Goal: Check status: Check status

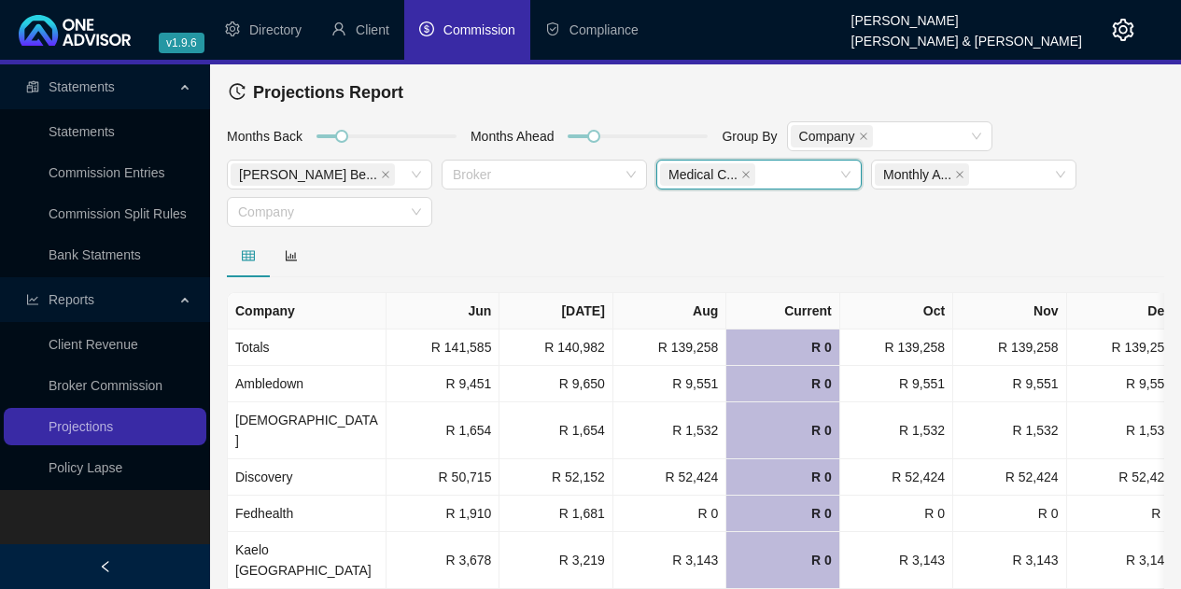
scroll to position [54, 0]
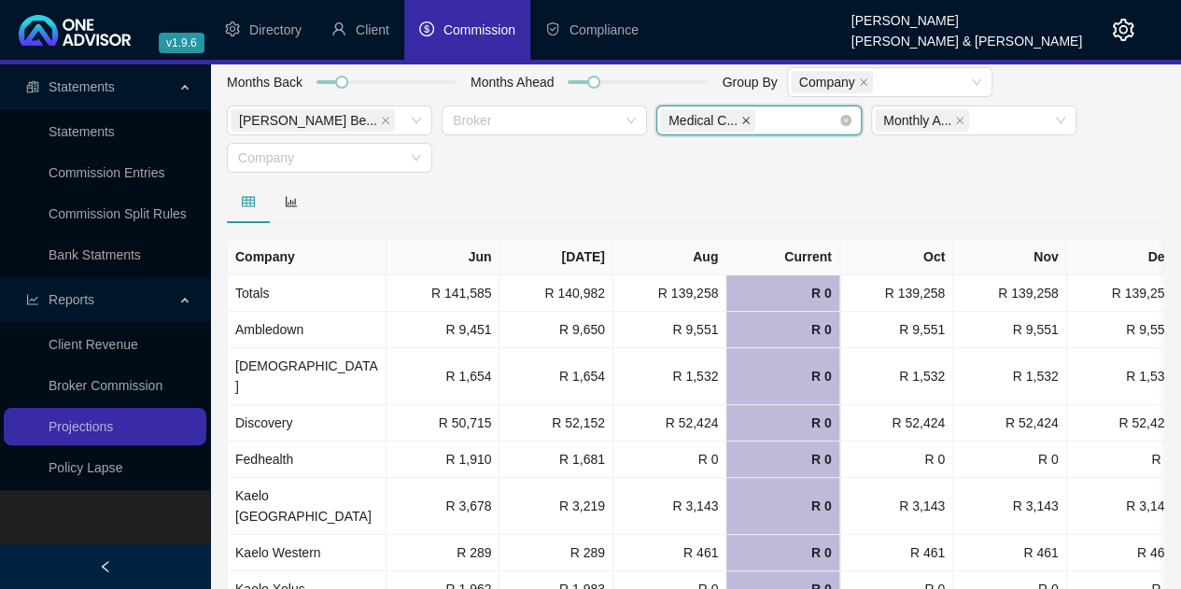
click at [745, 119] on icon "close" at bounding box center [746, 120] width 9 height 9
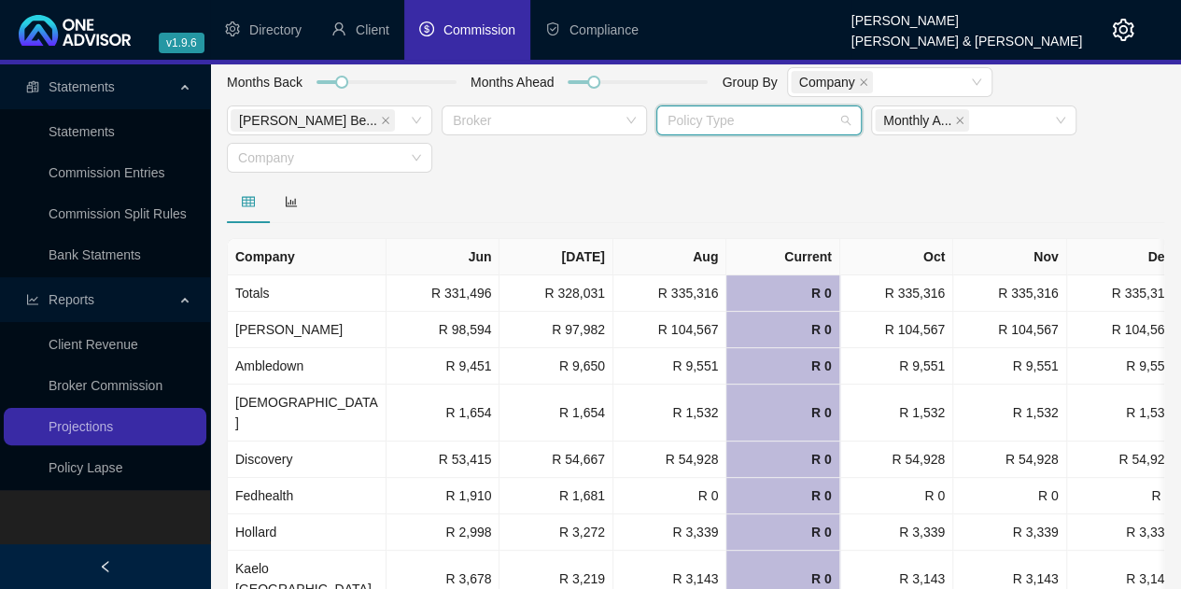
click at [755, 120] on div at bounding box center [749, 121] width 178 height 14
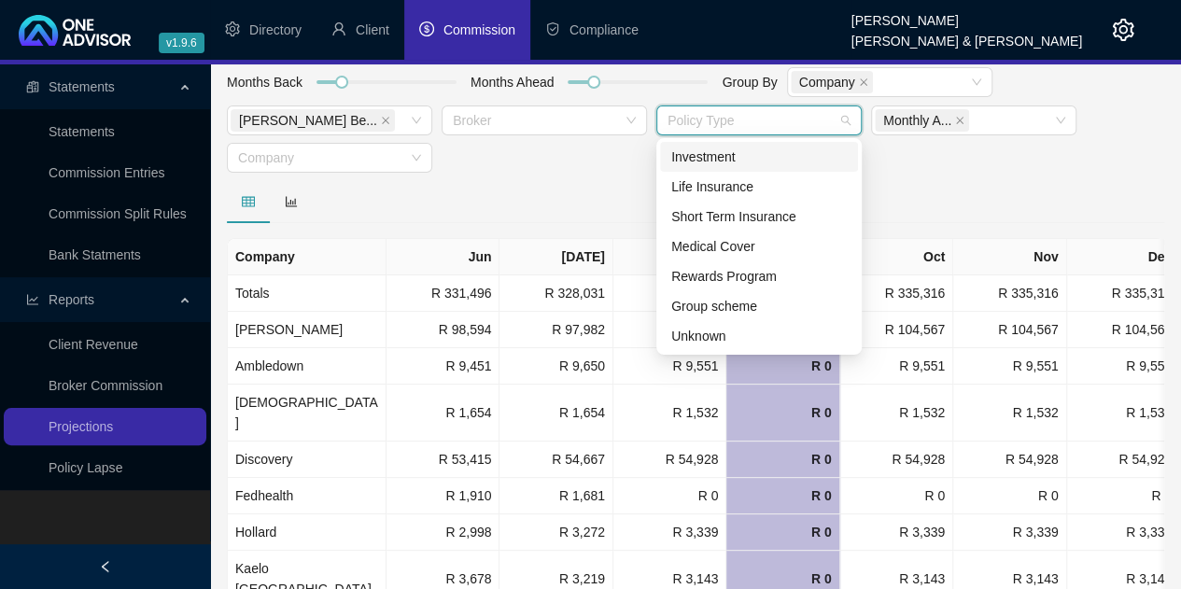
click at [709, 158] on div "Investment" at bounding box center [759, 157] width 176 height 21
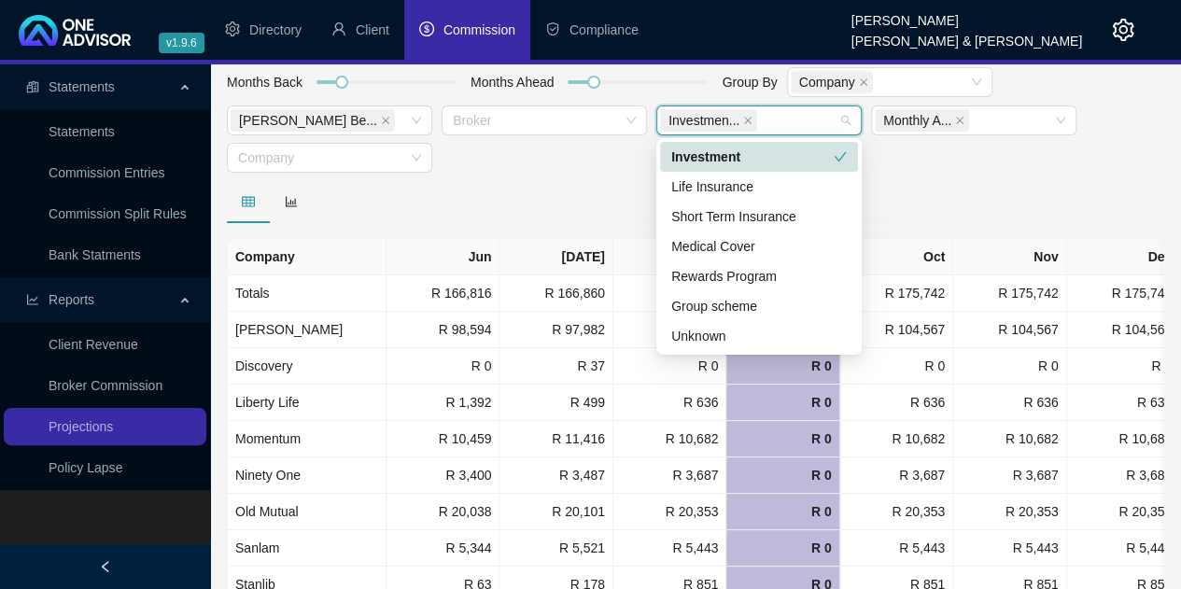
scroll to position [114, 0]
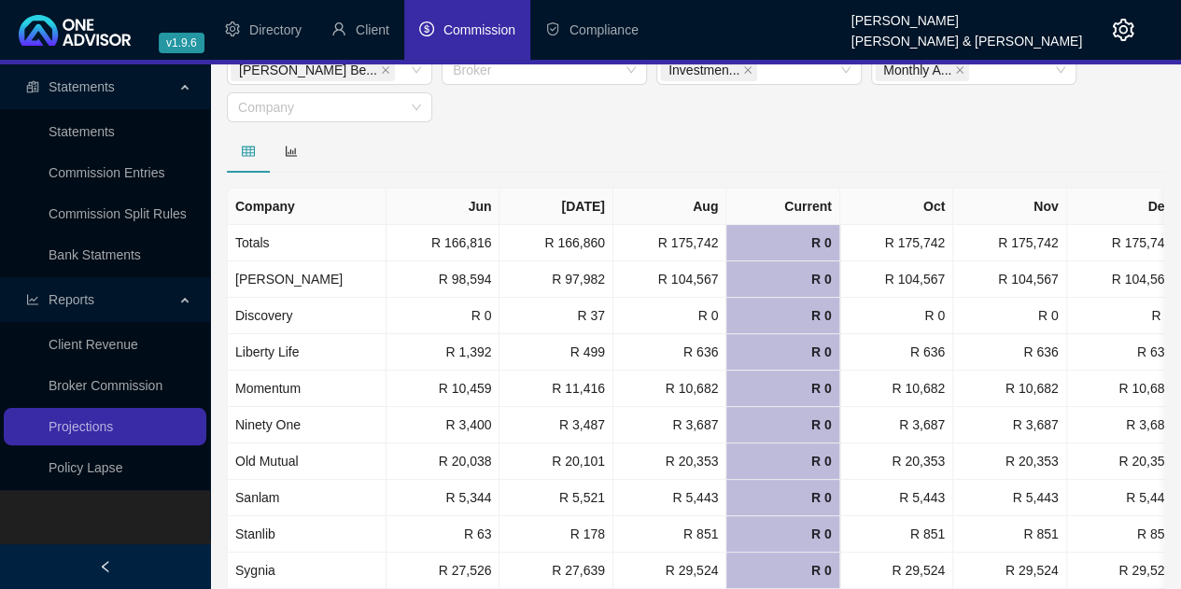
click at [573, 111] on div "Months Back Months Ahead Group By Company [PERSON_NAME] Be... Broker Investmen.…" at bounding box center [695, 73] width 947 height 114
click at [76, 129] on link "Statements" at bounding box center [82, 131] width 66 height 15
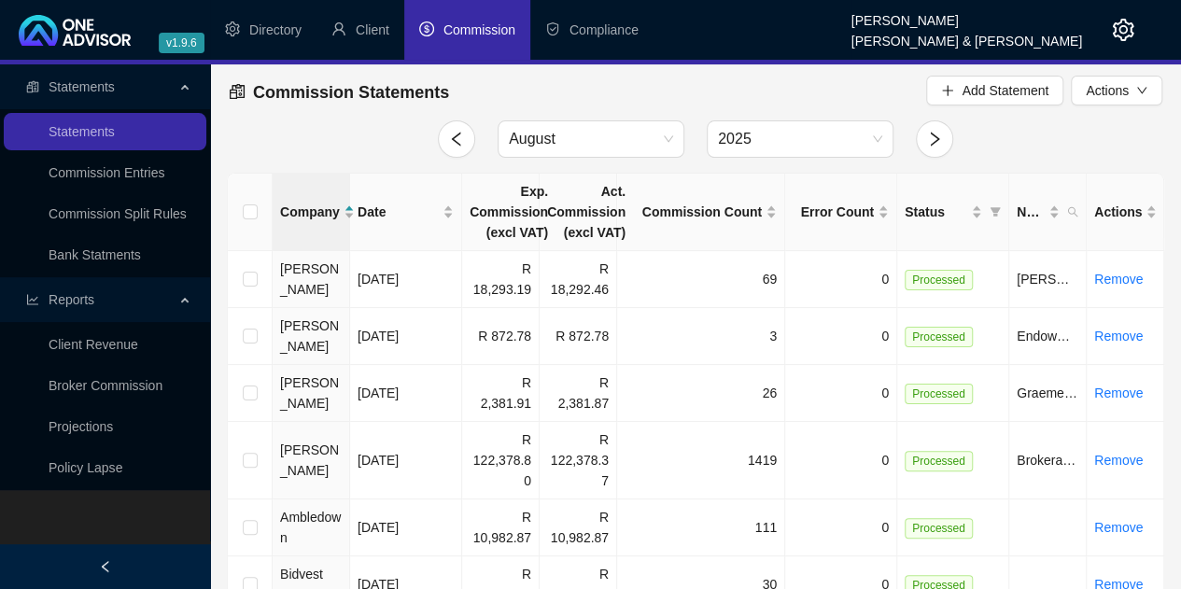
click at [182, 85] on icon at bounding box center [186, 85] width 9 height 0
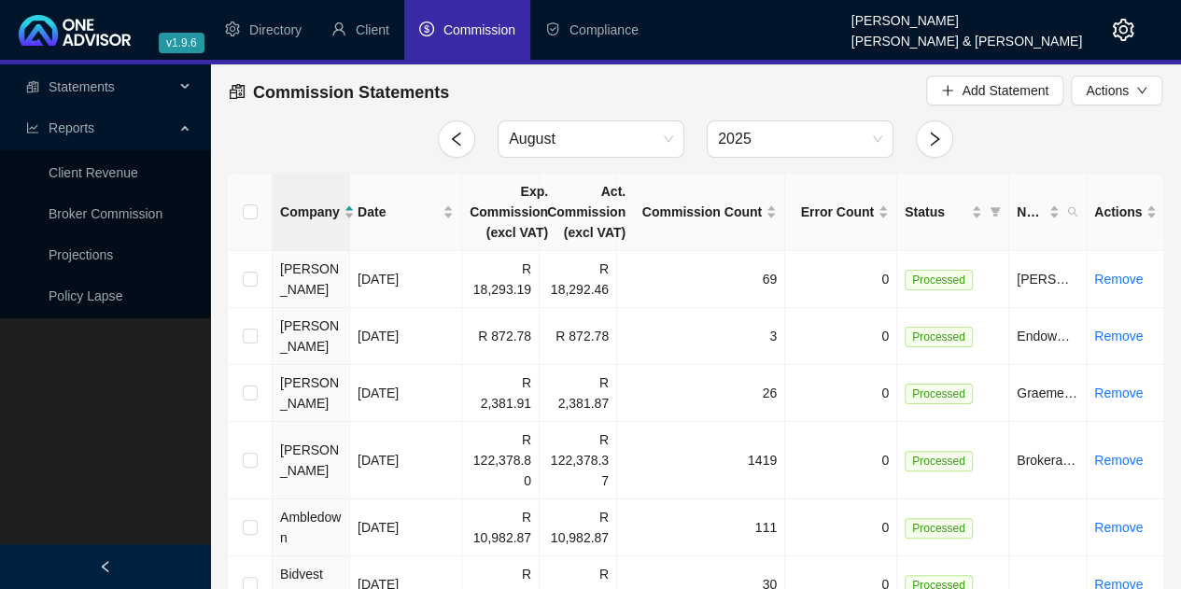
click at [114, 558] on div at bounding box center [105, 566] width 210 height 45
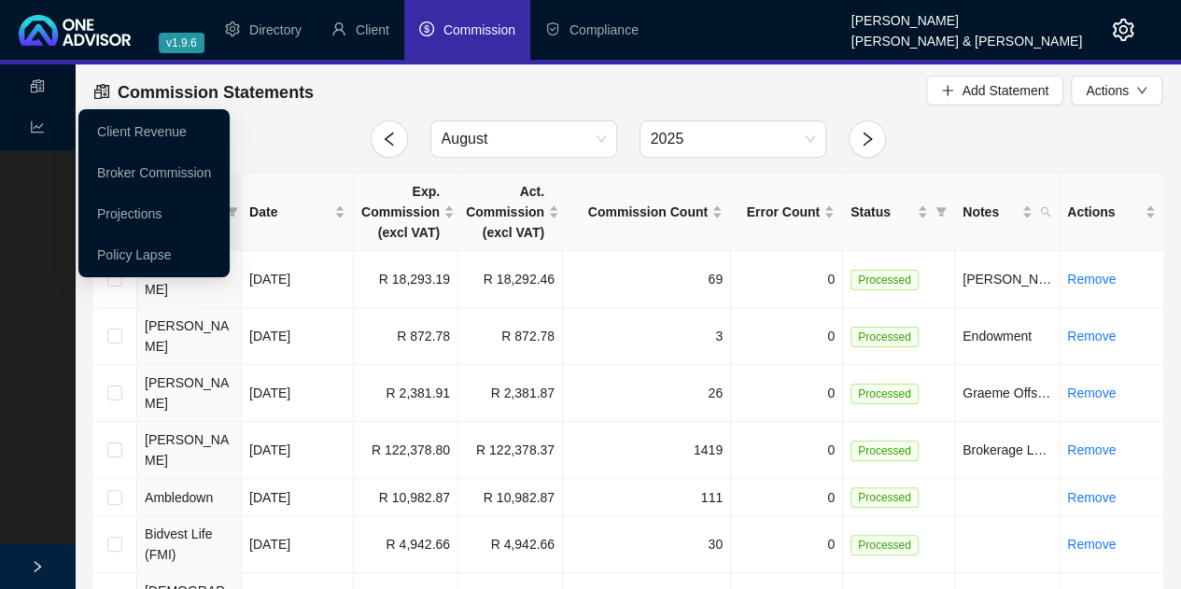
click at [29, 128] on div "Reports" at bounding box center [37, 127] width 67 height 37
click at [113, 206] on link "Projections" at bounding box center [129, 213] width 64 height 15
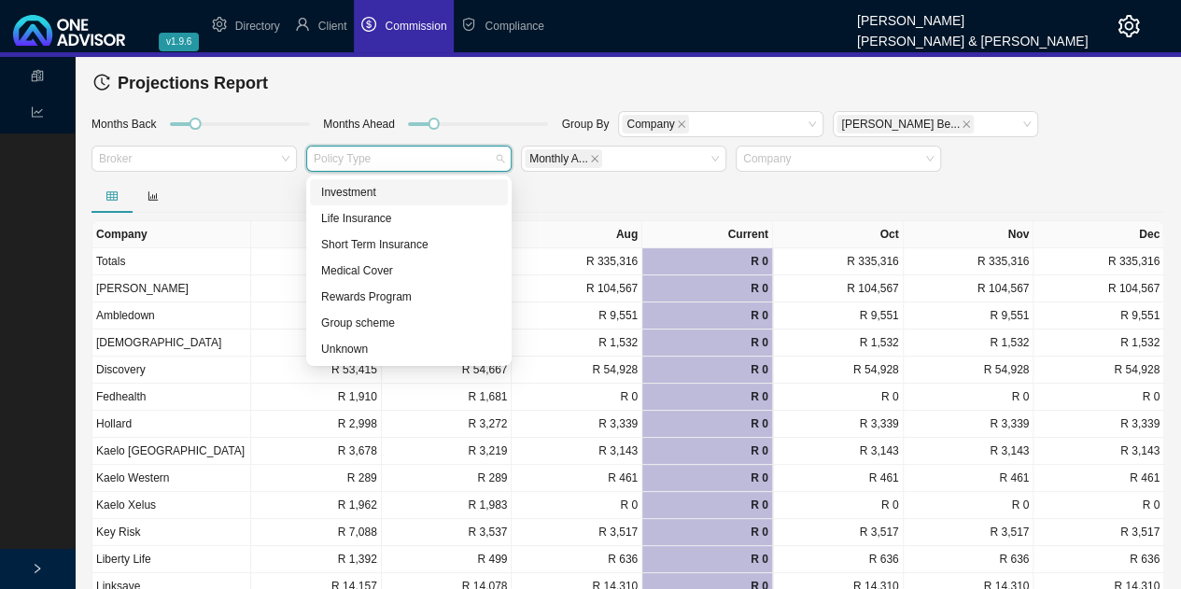
click at [504, 158] on div "Policy Type" at bounding box center [408, 159] width 205 height 26
click at [394, 274] on div "Medical Cover" at bounding box center [409, 270] width 176 height 19
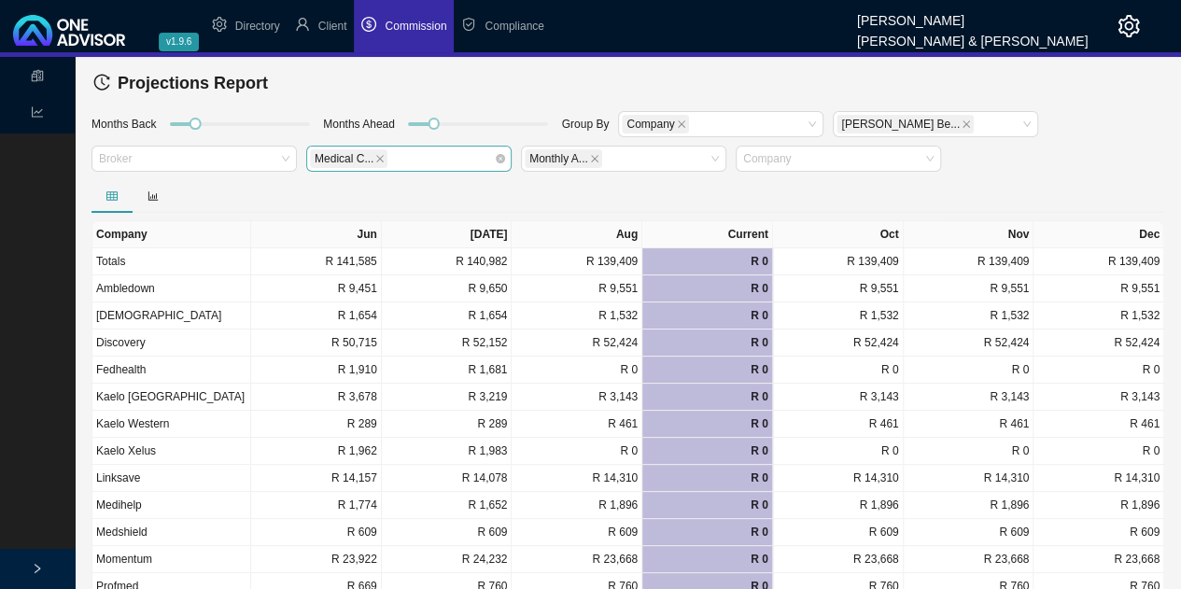
click at [662, 202] on div at bounding box center [628, 196] width 1073 height 34
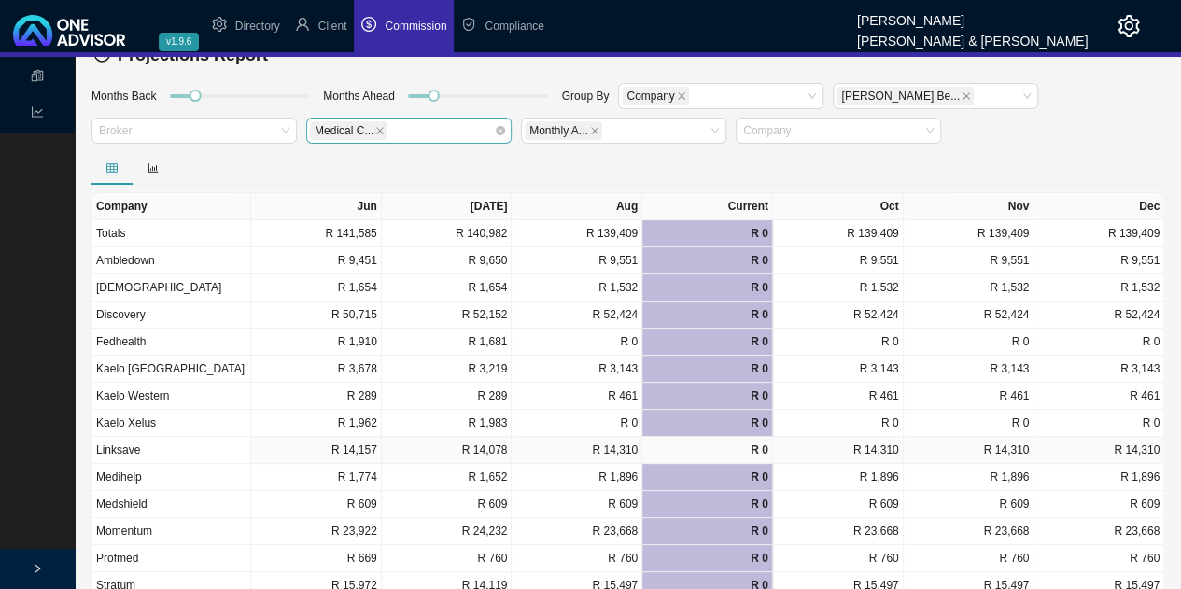
scroll to position [26, 0]
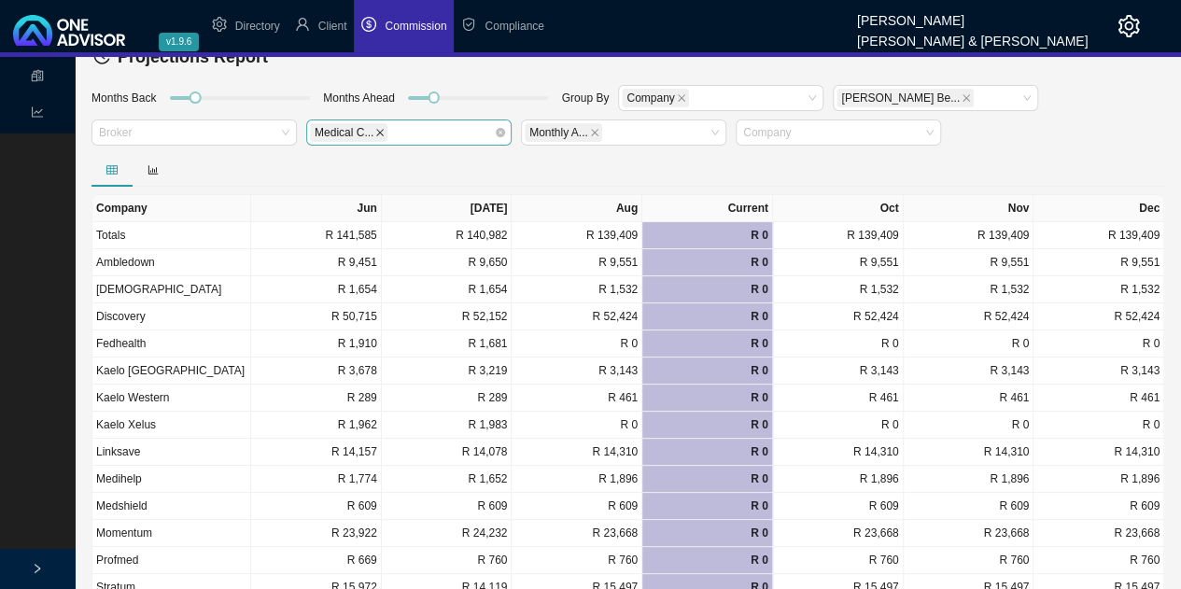
click at [379, 135] on icon "close" at bounding box center [380, 132] width 7 height 7
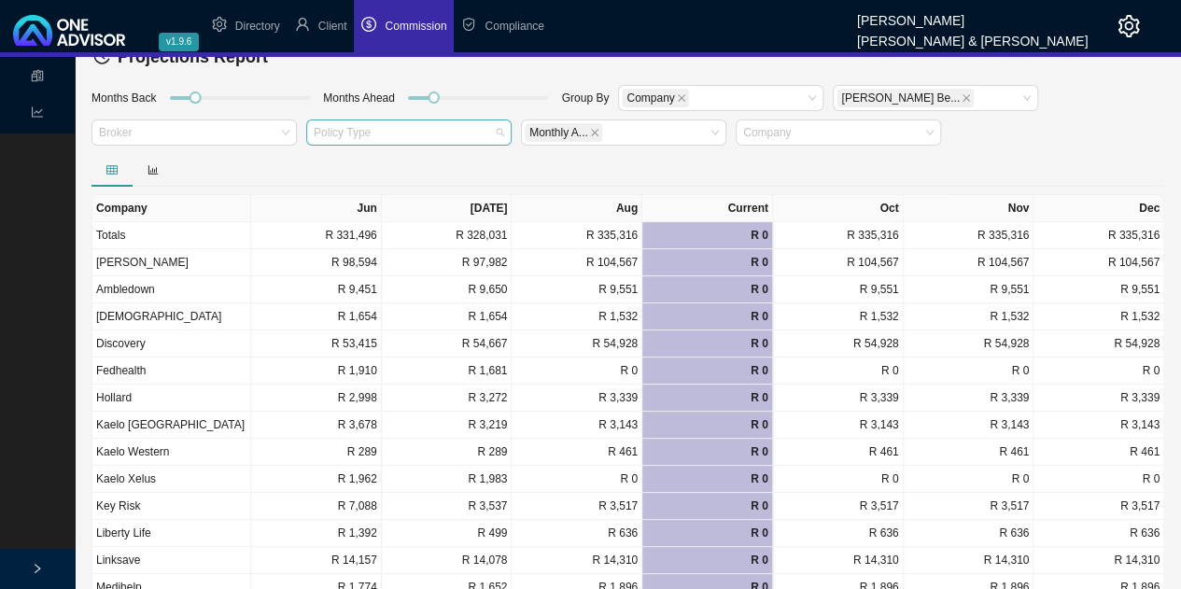
click at [379, 135] on div at bounding box center [400, 133] width 180 height 14
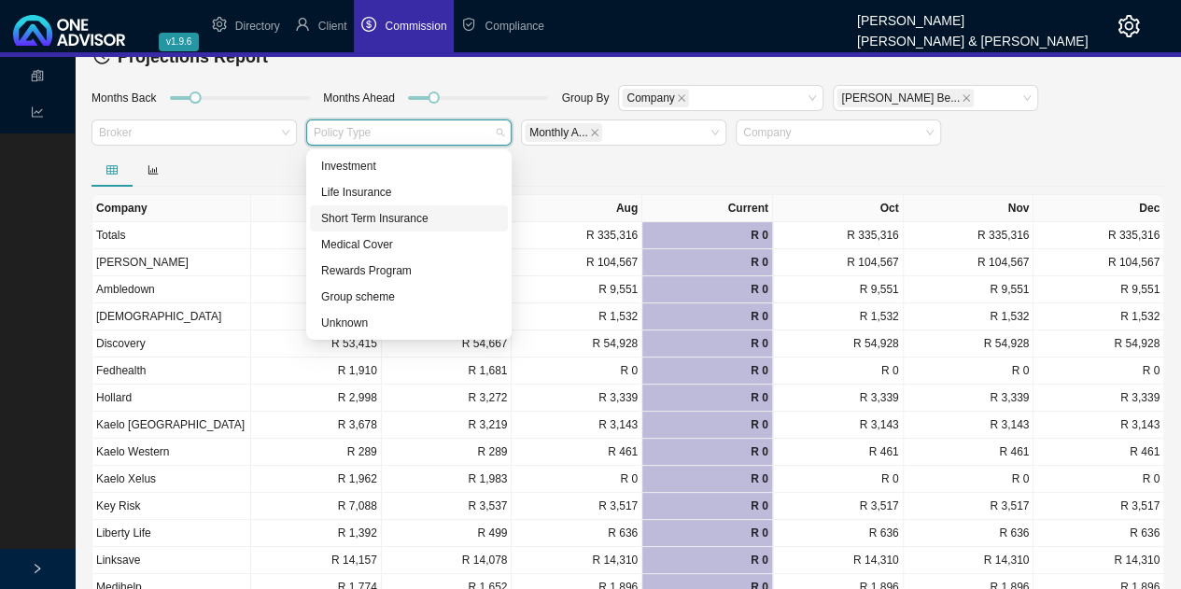
click at [374, 221] on div "Short Term Insurance" at bounding box center [409, 218] width 176 height 19
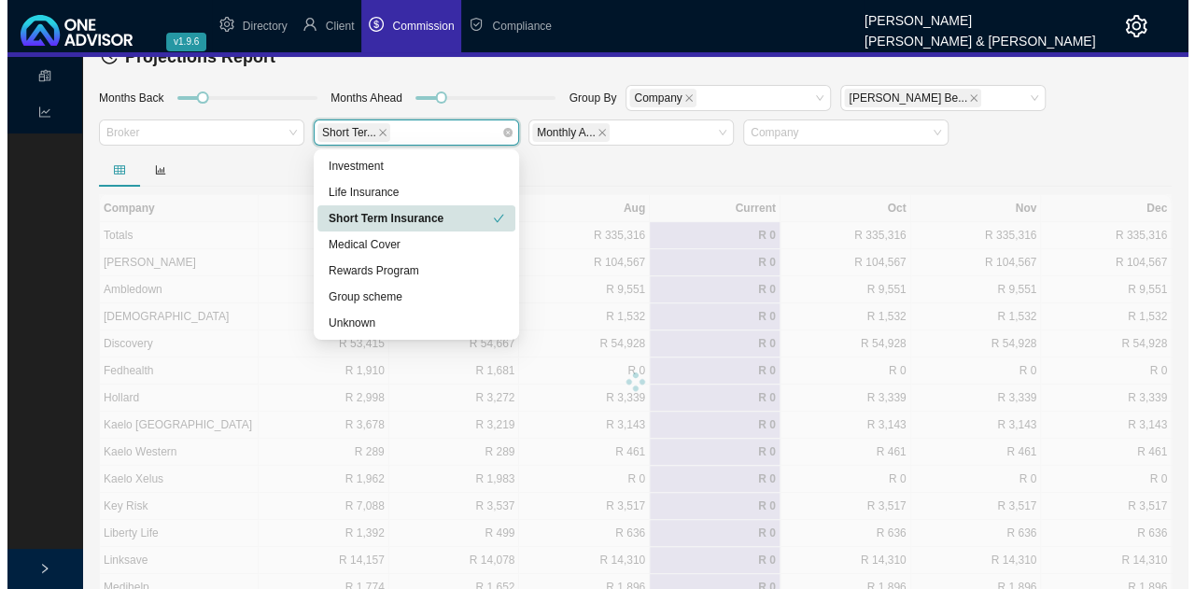
scroll to position [0, 0]
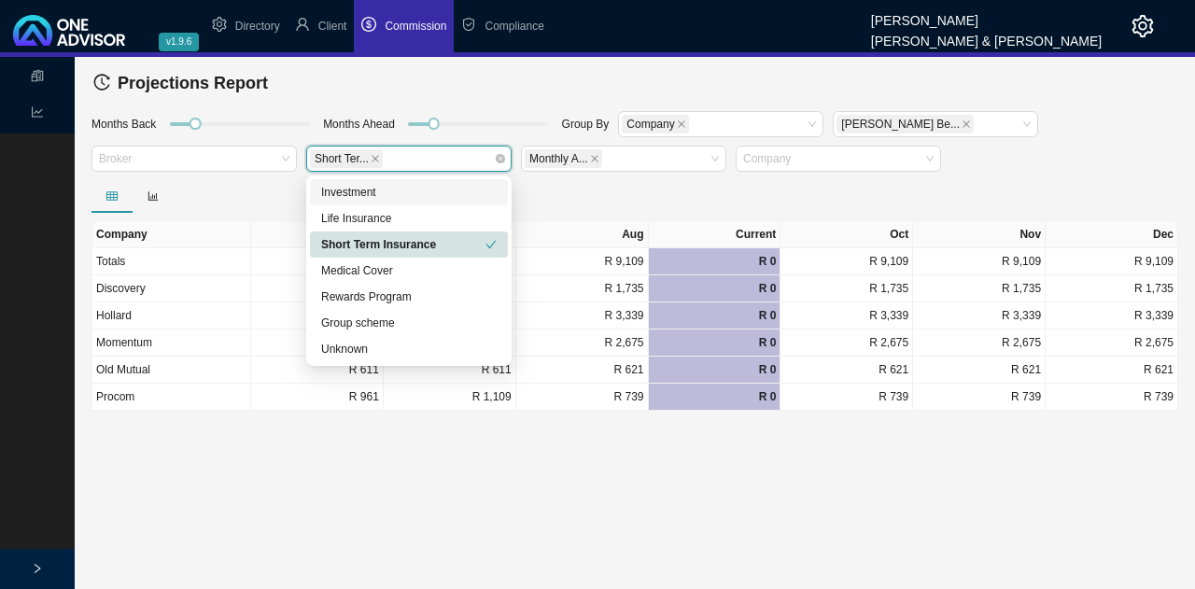
click at [551, 179] on div at bounding box center [635, 196] width 1087 height 34
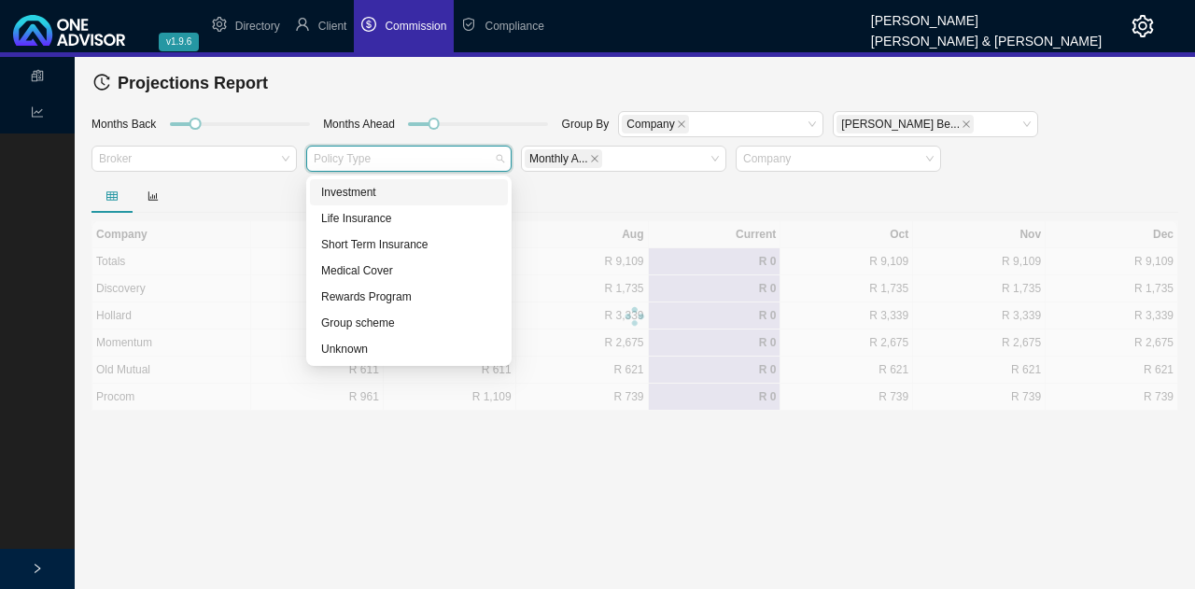
click at [497, 158] on div "Policy Type" at bounding box center [408, 159] width 205 height 26
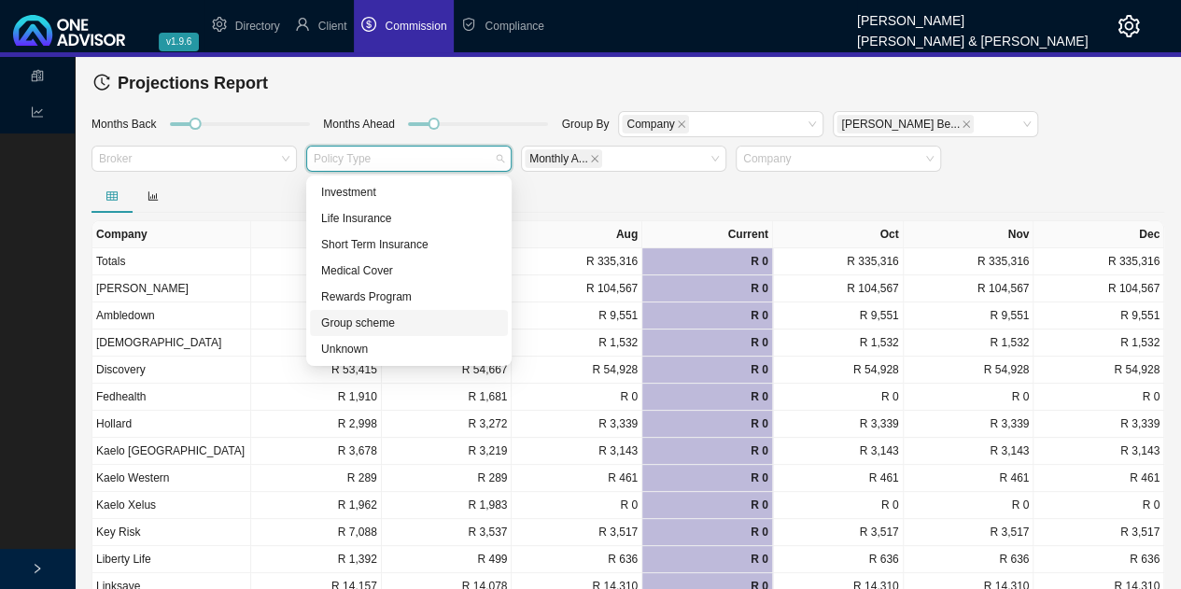
click at [395, 324] on div "Group scheme" at bounding box center [409, 323] width 176 height 19
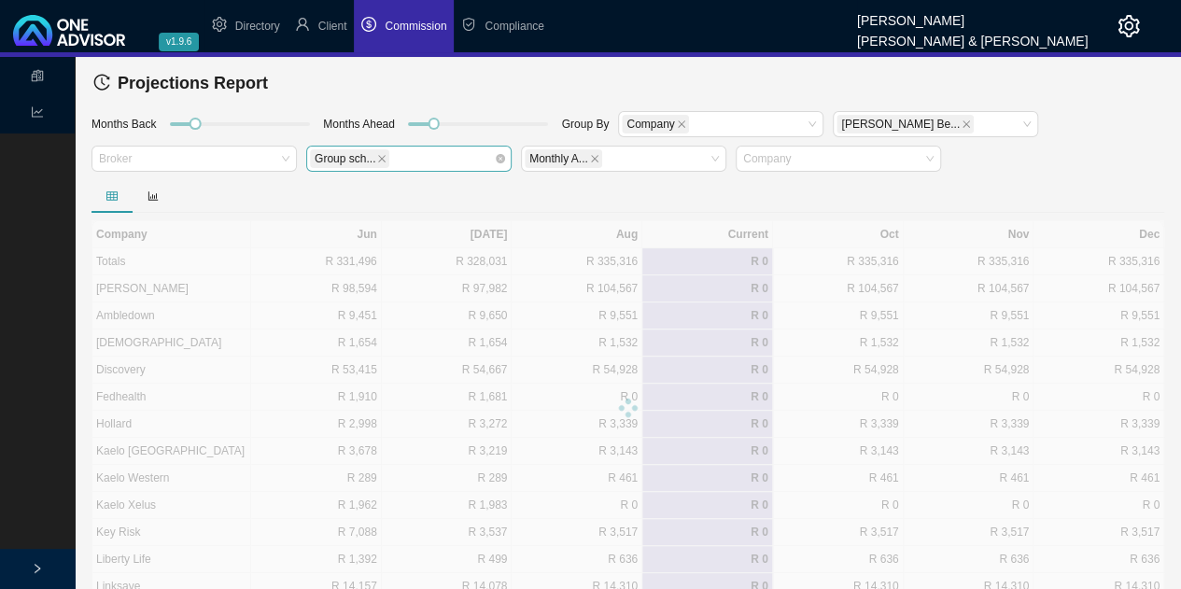
click at [557, 212] on div "Company Jun [DATE] Aug Current Oct Nov Dec Totals R 331,496 R 328,031 R [GEOGRA…" at bounding box center [628, 579] width 1073 height 800
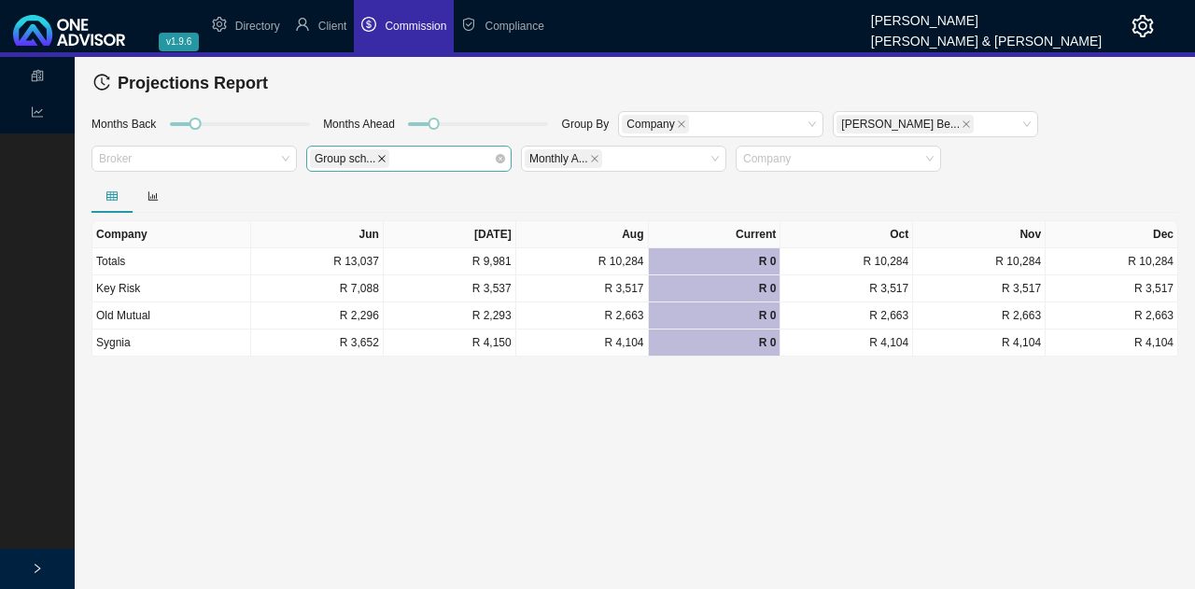
click at [380, 158] on icon "close" at bounding box center [381, 158] width 9 height 9
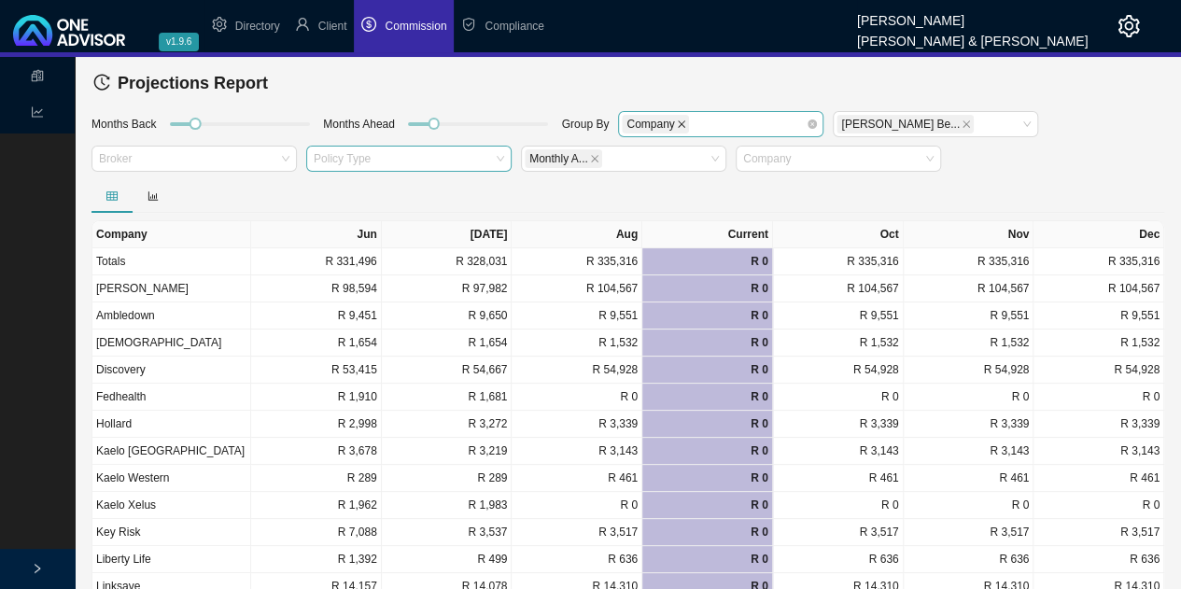
click at [678, 122] on icon "close" at bounding box center [681, 123] width 7 height 7
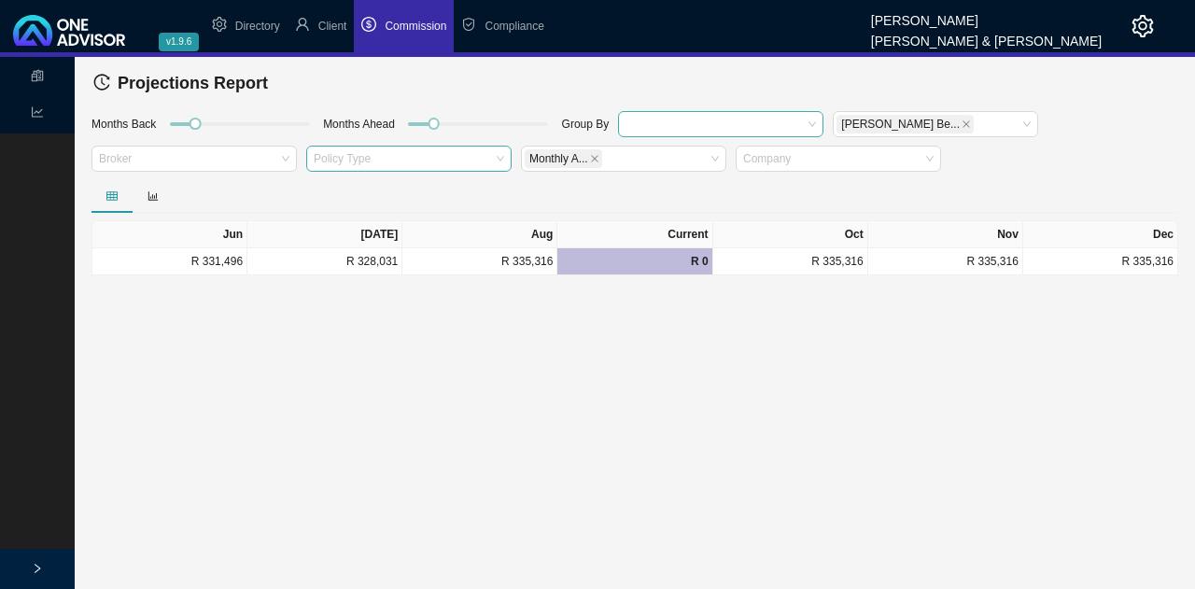
click at [650, 124] on div at bounding box center [712, 124] width 180 height 14
click at [652, 160] on div "Policy Type" at bounding box center [720, 157] width 176 height 19
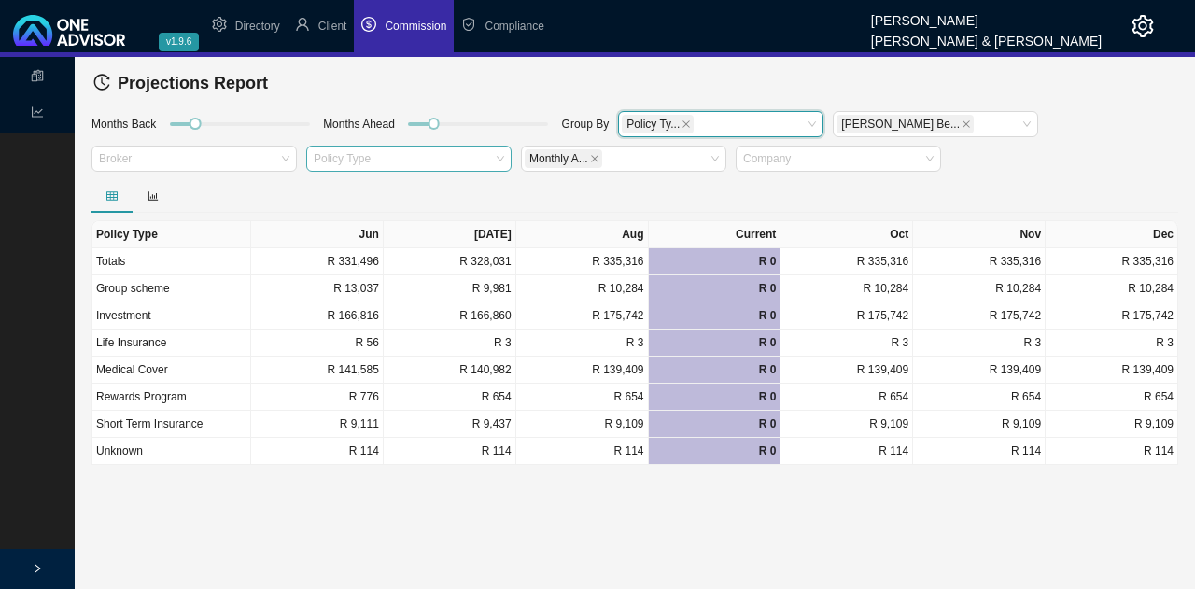
click at [590, 477] on main "Statements Statements Commission Entries Commission Split Rules Bank Statments …" at bounding box center [597, 323] width 1195 height 532
